Goal: Go to known website: Access a specific website the user already knows

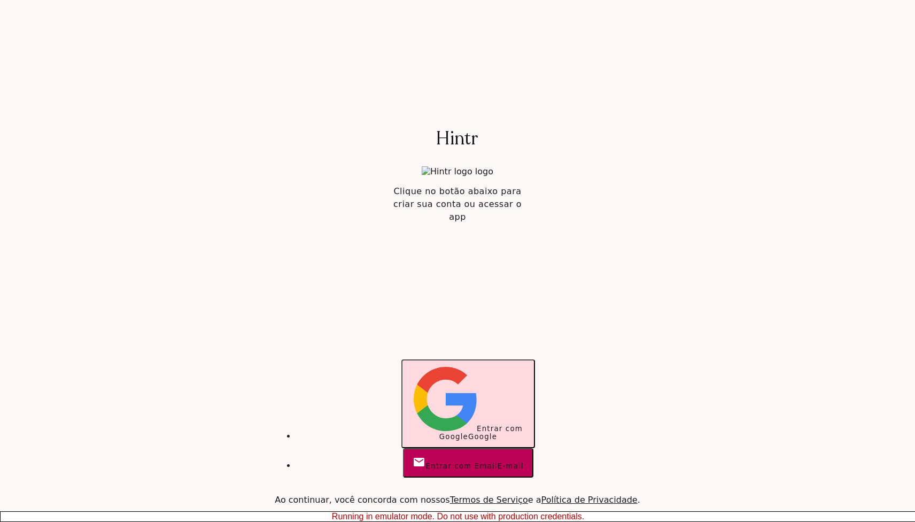
click at [461, 426] on span "Entrar com Google" at bounding box center [480, 432] width 83 height 16
